Goal: Information Seeking & Learning: Learn about a topic

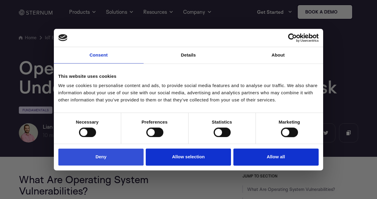
click at [128, 158] on button "Deny" at bounding box center [100, 157] width 85 height 17
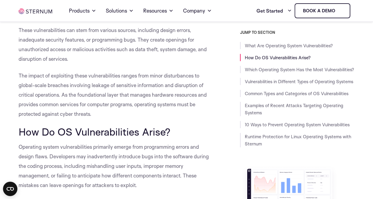
scroll to position [211, 0]
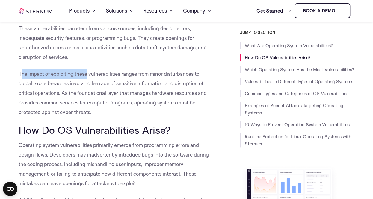
drag, startPoint x: 20, startPoint y: 73, endPoint x: 88, endPoint y: 76, distance: 67.7
click at [88, 76] on span "The impact of exploiting these vulnerabilities ranges from minor disturbances t…" at bounding box center [113, 93] width 188 height 45
click at [130, 61] on p "These vulnerabilities can stem from various sources, including design errors, i…" at bounding box center [115, 43] width 192 height 38
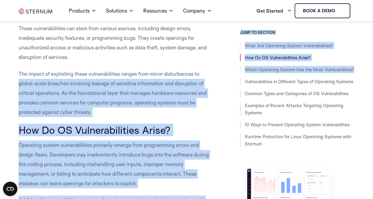
drag, startPoint x: 16, startPoint y: 82, endPoint x: 226, endPoint y: 82, distance: 210.2
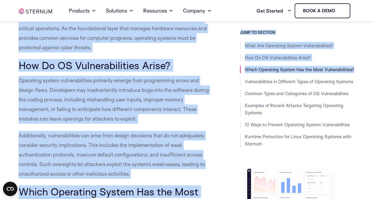
scroll to position [277, 0]
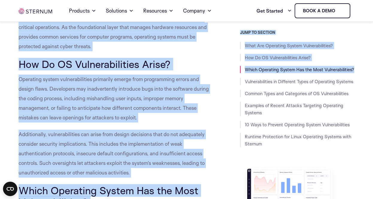
click at [179, 118] on p "Operating system vulnerabilities primarily emerge from programming errors and d…" at bounding box center [115, 99] width 192 height 48
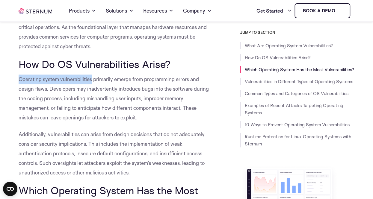
drag, startPoint x: 19, startPoint y: 79, endPoint x: 91, endPoint y: 75, distance: 72.9
click at [91, 75] on p "Operating system vulnerabilities primarily emerge from programming errors and d…" at bounding box center [115, 99] width 192 height 48
click at [133, 81] on span "Operating system vulnerabilities primarily emerge from programming errors and d…" at bounding box center [114, 98] width 190 height 45
click at [132, 80] on span "Operating system vulnerabilities primarily emerge from programming errors and d…" at bounding box center [114, 98] width 190 height 45
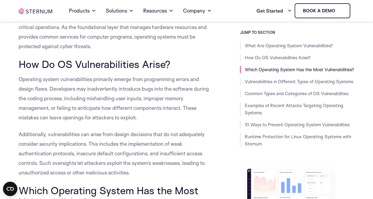
click at [132, 80] on span "Operating system vulnerabilities primarily emerge from programming errors and d…" at bounding box center [114, 98] width 190 height 45
click at [143, 80] on span "Operating system vulnerabilities primarily emerge from programming errors and d…" at bounding box center [114, 98] width 190 height 45
click at [49, 88] on span "Operating system vulnerabilities primarily emerge from programming errors and d…" at bounding box center [114, 98] width 190 height 45
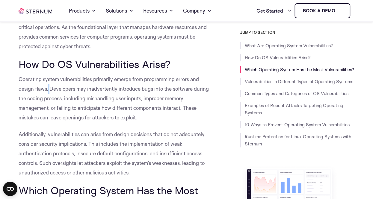
click at [49, 88] on span "Operating system vulnerabilities primarily emerge from programming errors and d…" at bounding box center [114, 98] width 190 height 45
click at [72, 90] on span "Operating system vulnerabilities primarily emerge from programming errors and d…" at bounding box center [114, 98] width 190 height 45
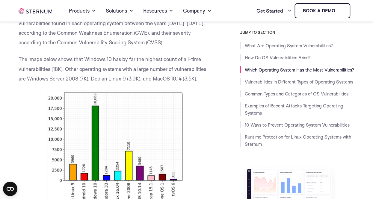
scroll to position [491, 0]
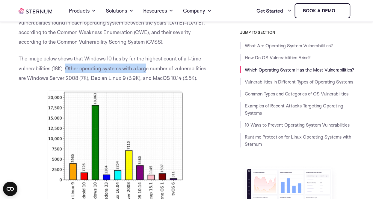
drag, startPoint x: 65, startPoint y: 69, endPoint x: 146, endPoint y: 68, distance: 80.9
click at [146, 68] on span "The image below shows that Windows 10 has by far the highest count of all-time …" at bounding box center [112, 67] width 187 height 25
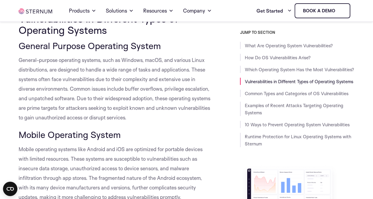
scroll to position [731, 0]
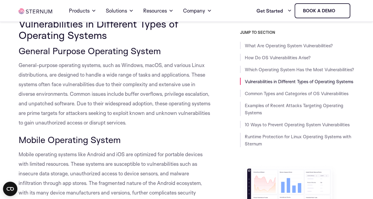
click at [172, 73] on span "General-purpose operating systems, such as Windows, macOS, and various Linux di…" at bounding box center [115, 94] width 192 height 64
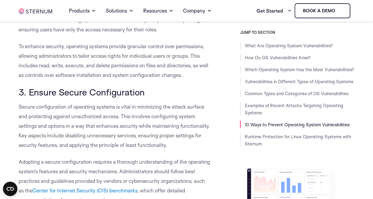
scroll to position [2855, 0]
